Goal: Task Accomplishment & Management: Use online tool/utility

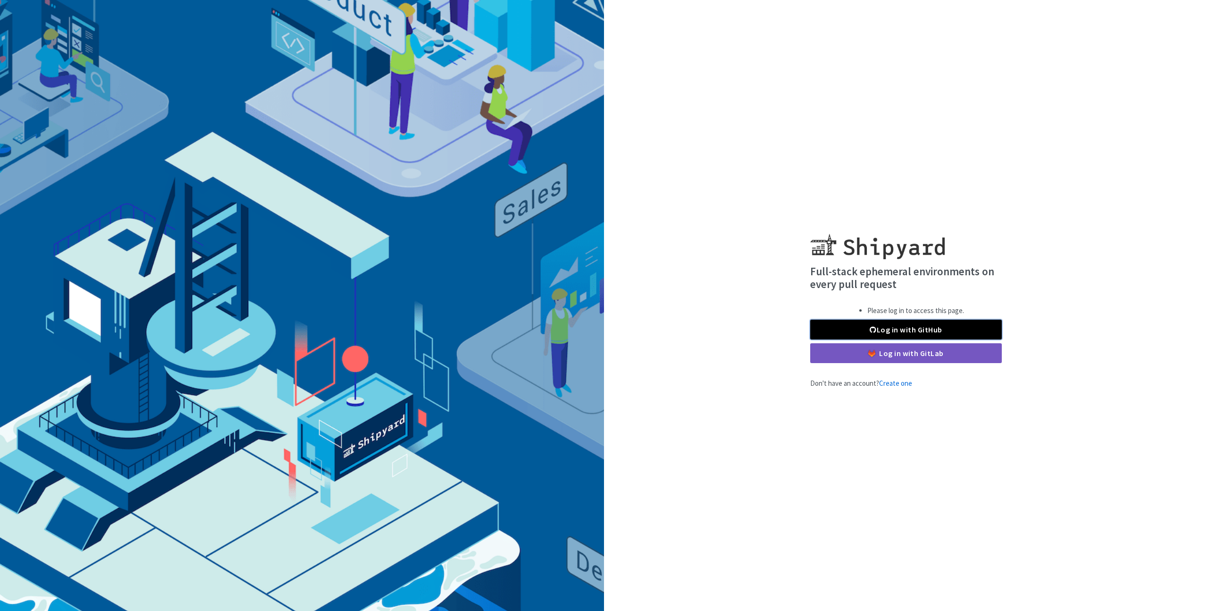
click at [931, 328] on link "Log in with GitHub" at bounding box center [906, 329] width 192 height 20
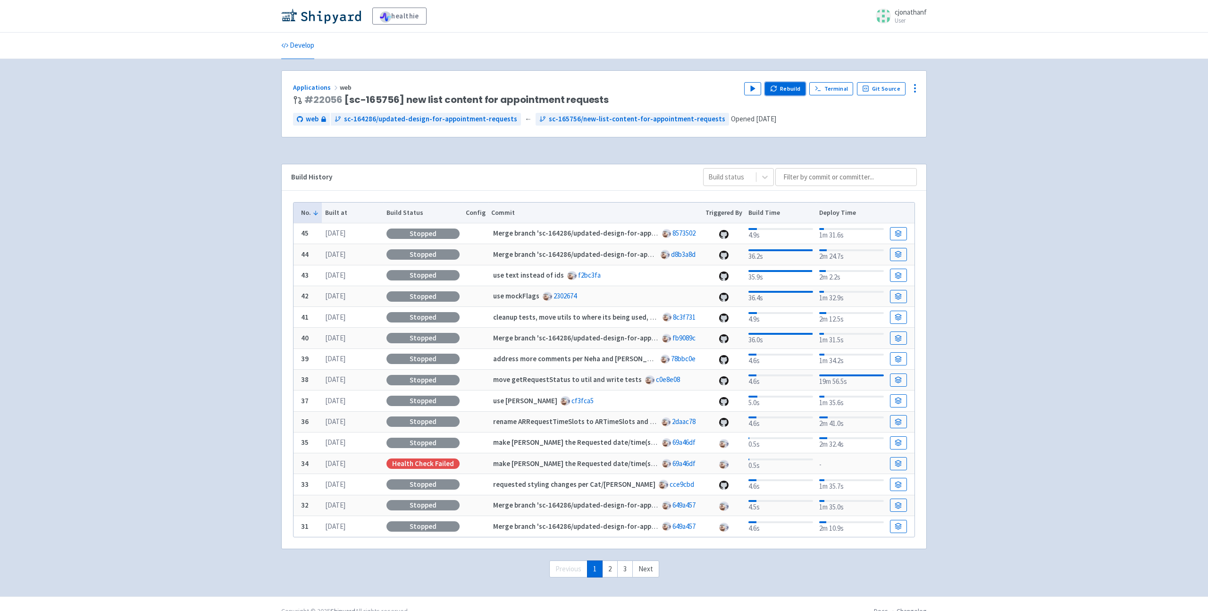
click at [792, 87] on button "Rebuild" at bounding box center [785, 88] width 41 height 13
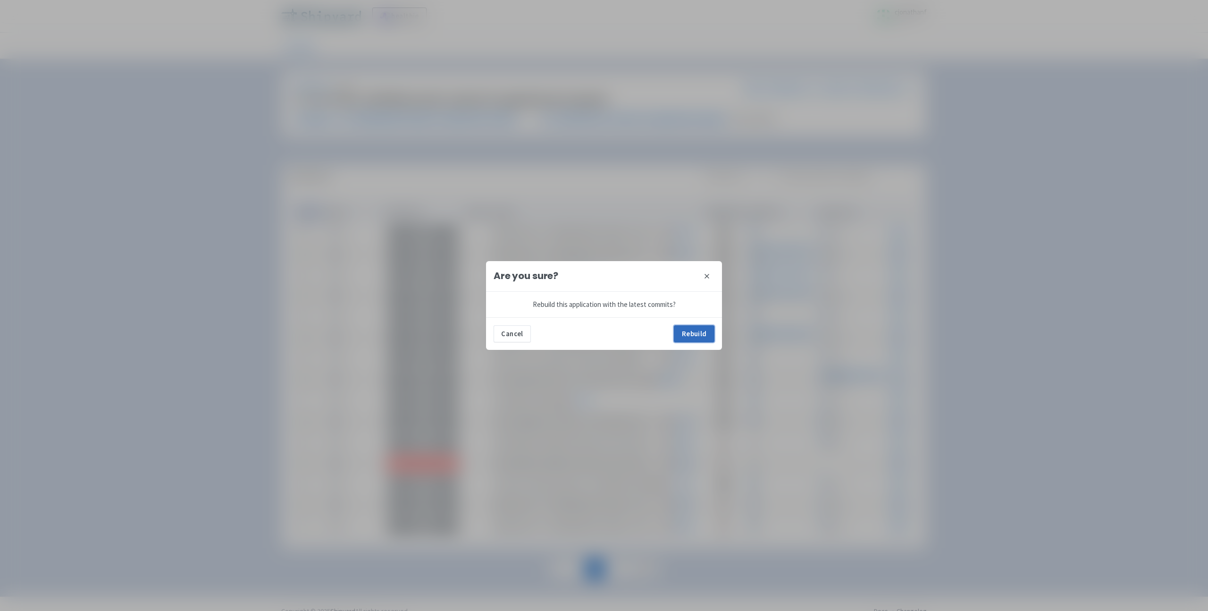
click at [690, 333] on button "Rebuild" at bounding box center [694, 333] width 41 height 17
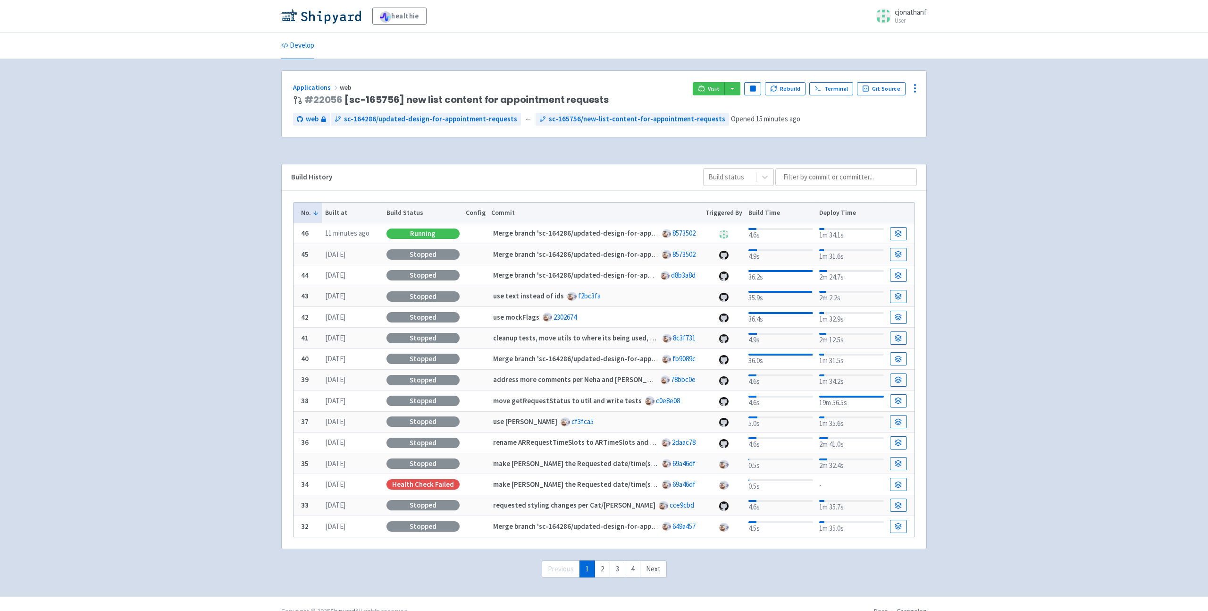
click at [718, 97] on div "Visit Pause Rebuild Terminal Git Source" at bounding box center [804, 94] width 222 height 24
click at [717, 95] on div "Visit Pause Rebuild Terminal Git Source" at bounding box center [804, 89] width 222 height 14
click at [717, 88] on span "Visit" at bounding box center [714, 89] width 12 height 8
